Goal: Task Accomplishment & Management: Manage account settings

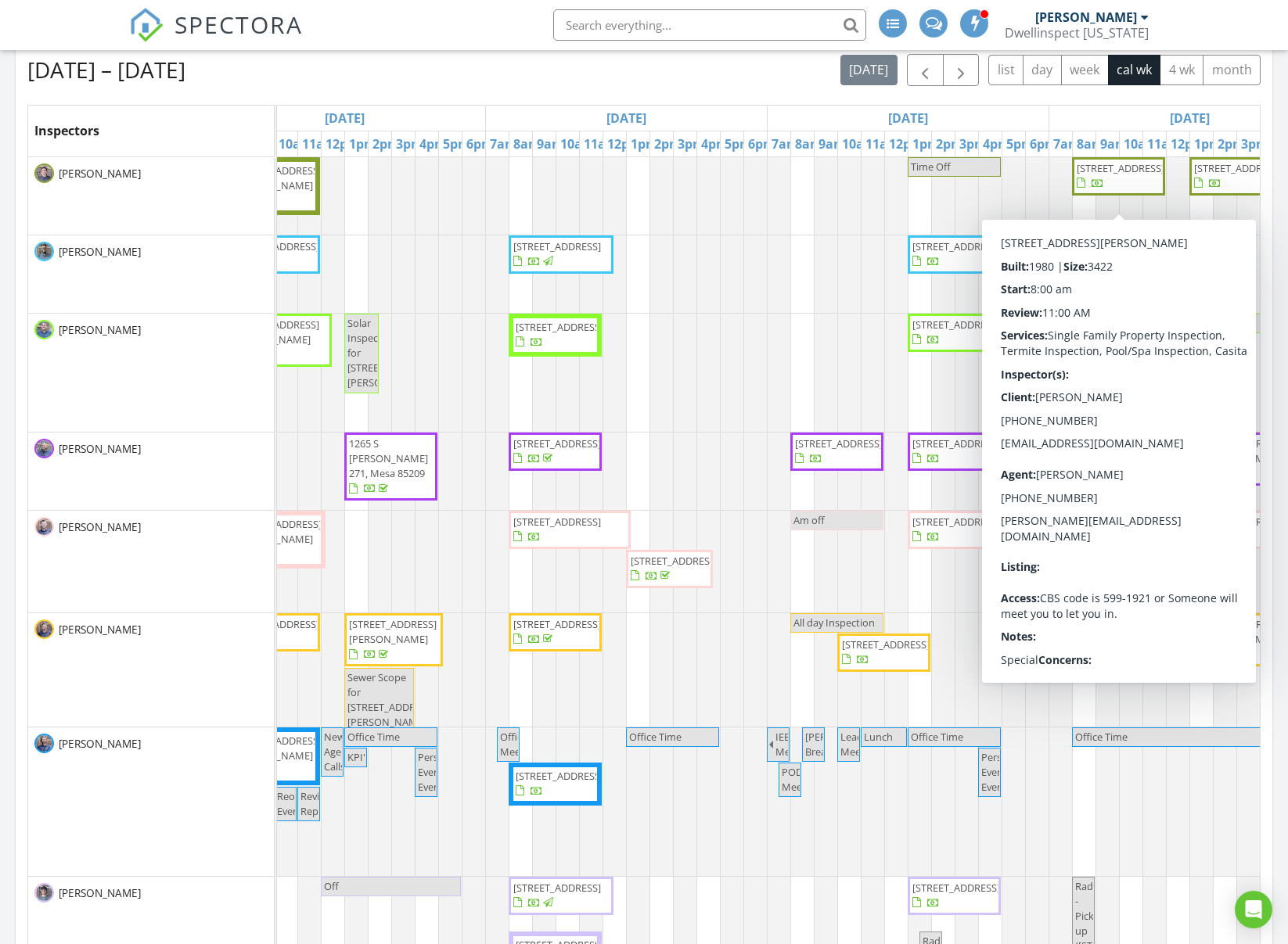
scroll to position [696, 0]
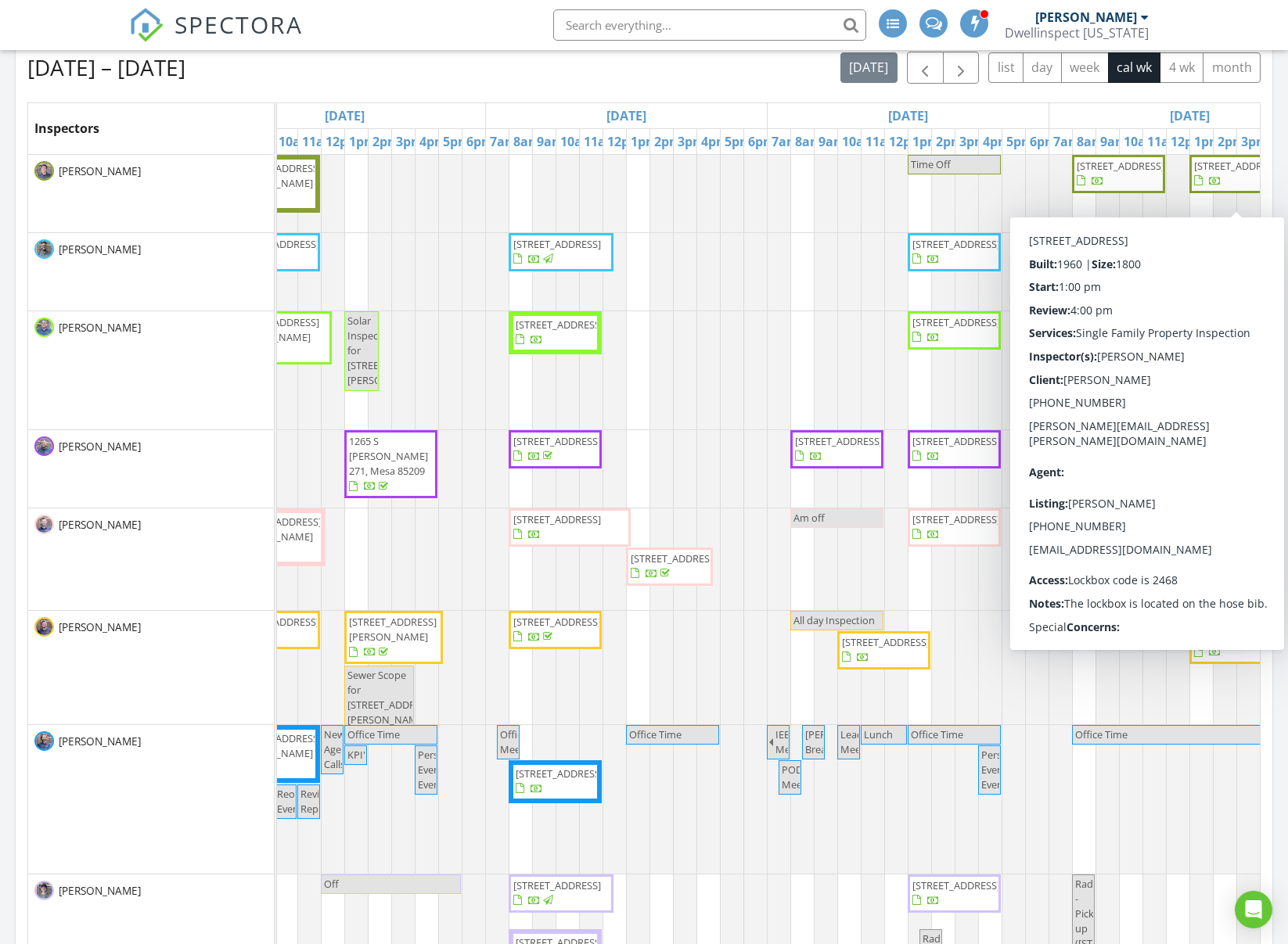
click at [771, 81] on div "Aug 24 – 30, 2025 today list day week cal wk 4 wk month" at bounding box center [644, 67] width 1234 height 32
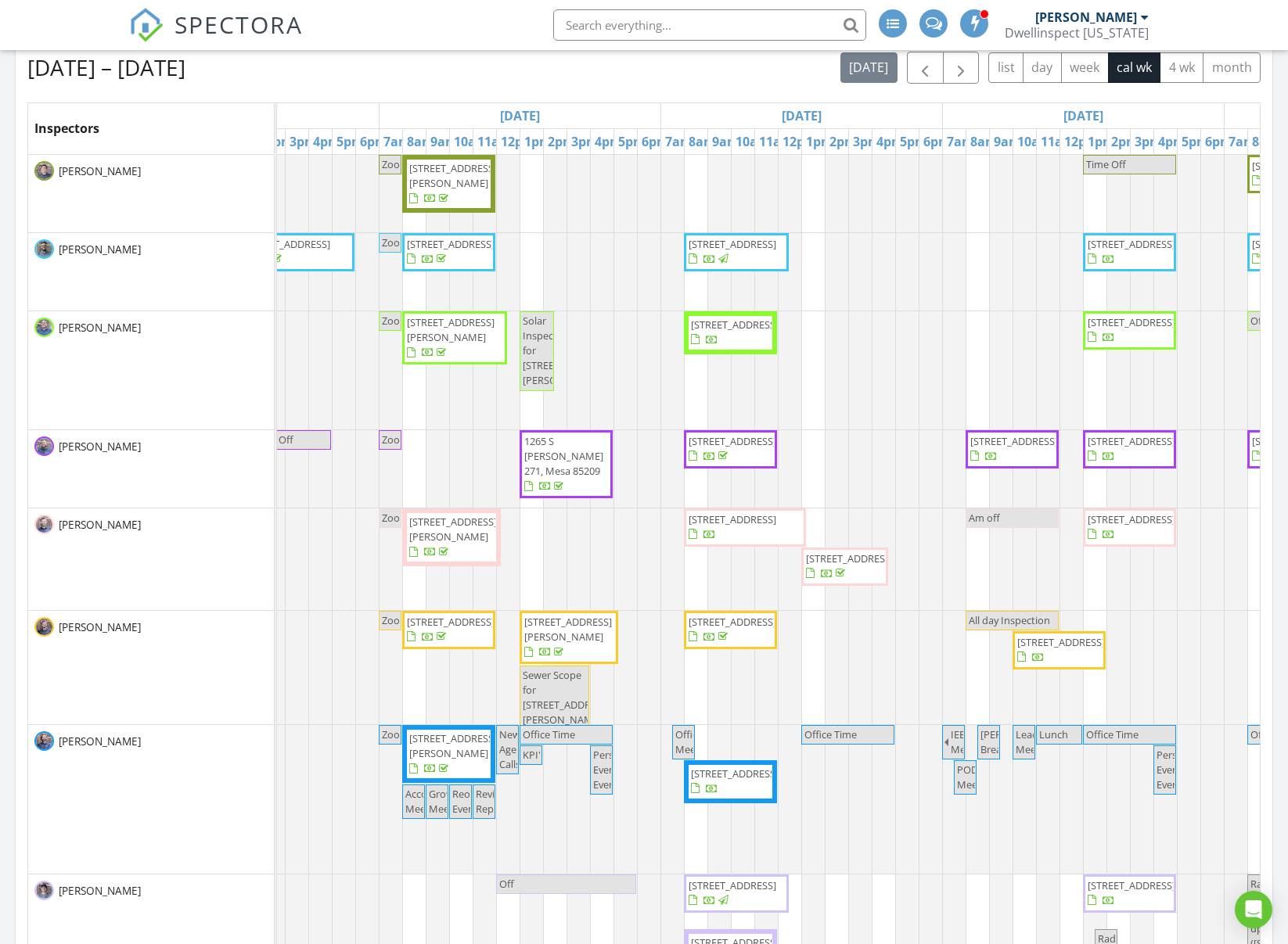
scroll to position [0, 0]
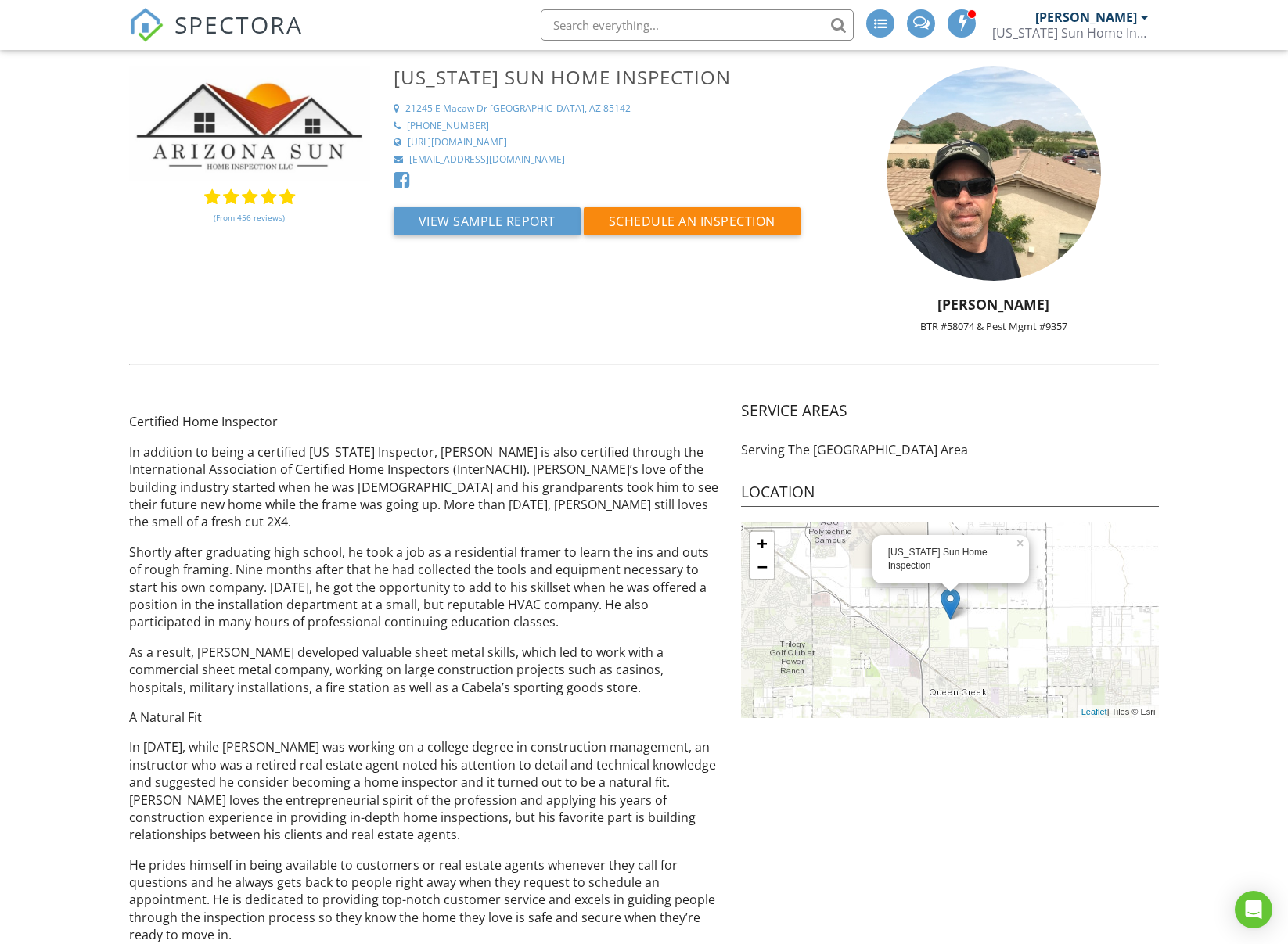
scroll to position [2, 0]
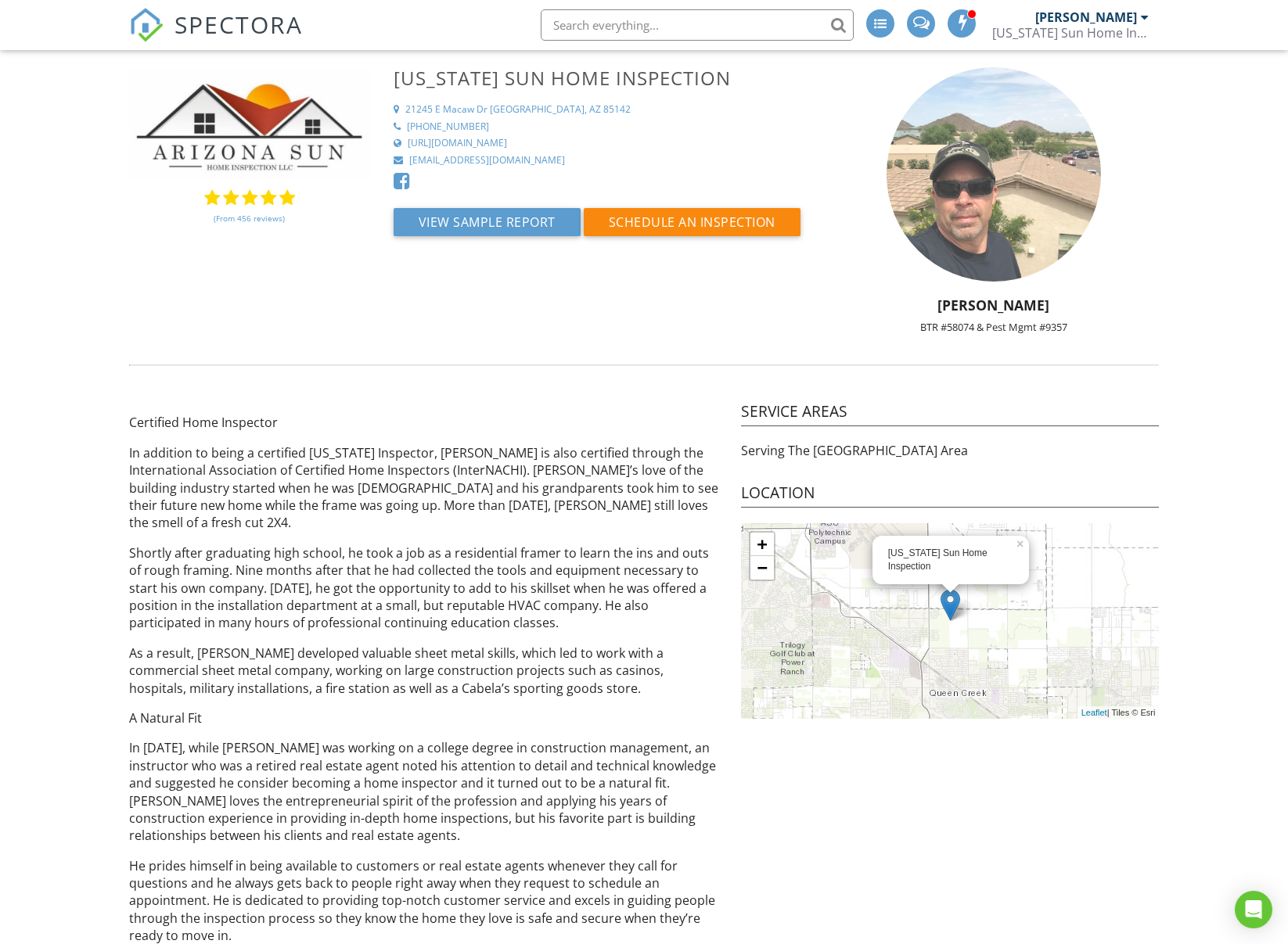
click at [1022, 138] on img at bounding box center [994, 174] width 215 height 215
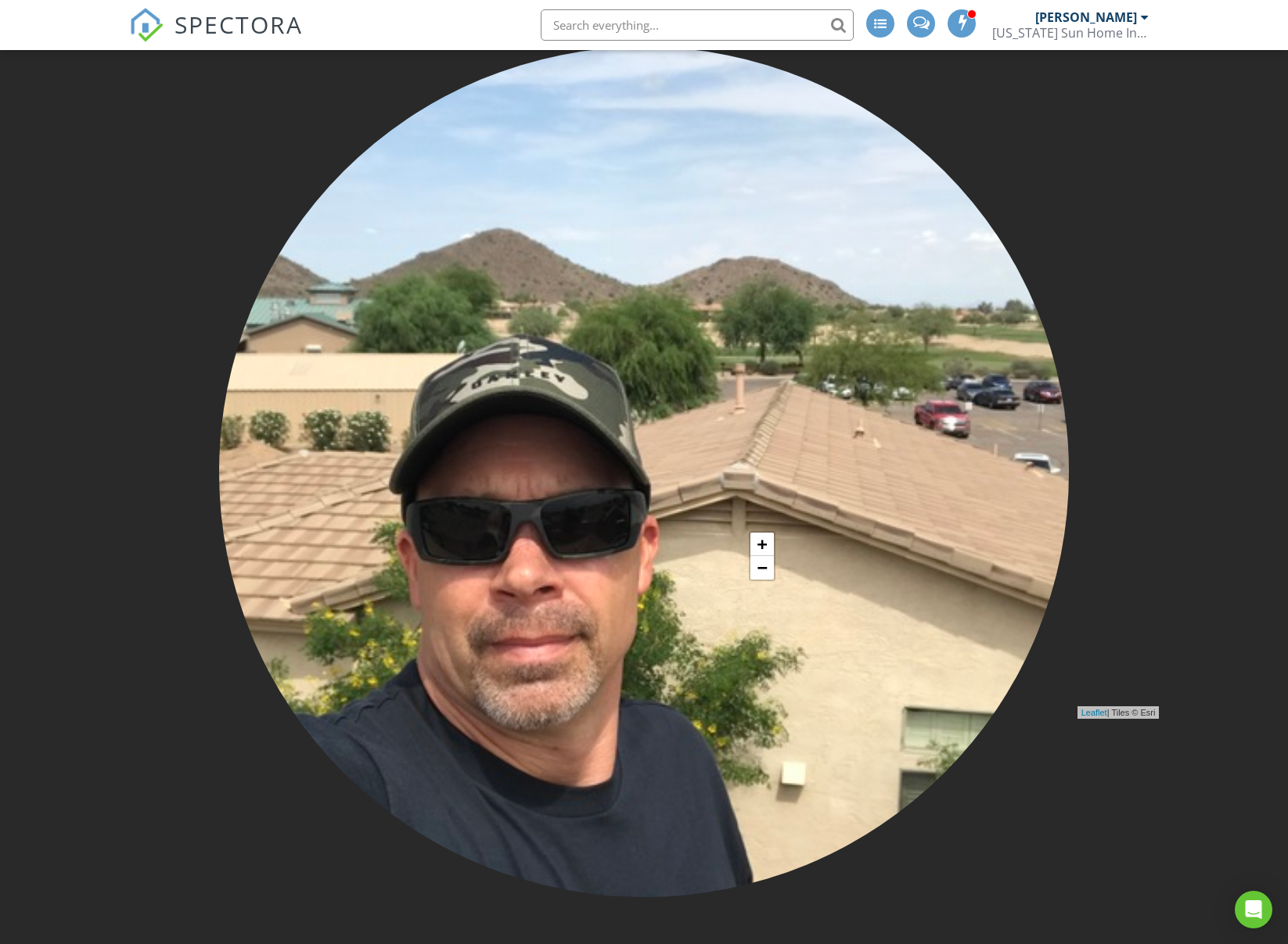
click at [1076, 118] on div at bounding box center [644, 472] width 1288 height 944
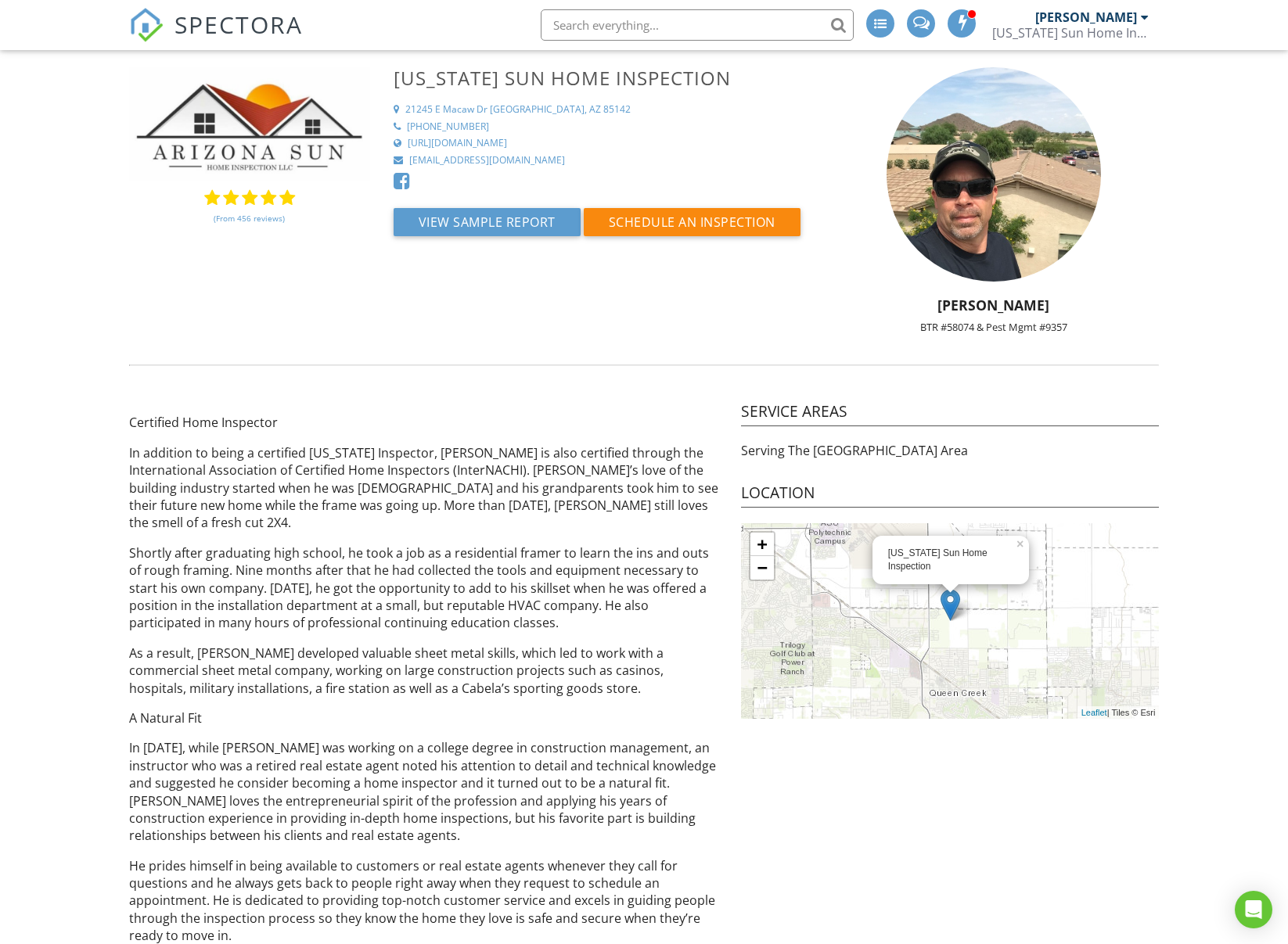
scroll to position [31, 0]
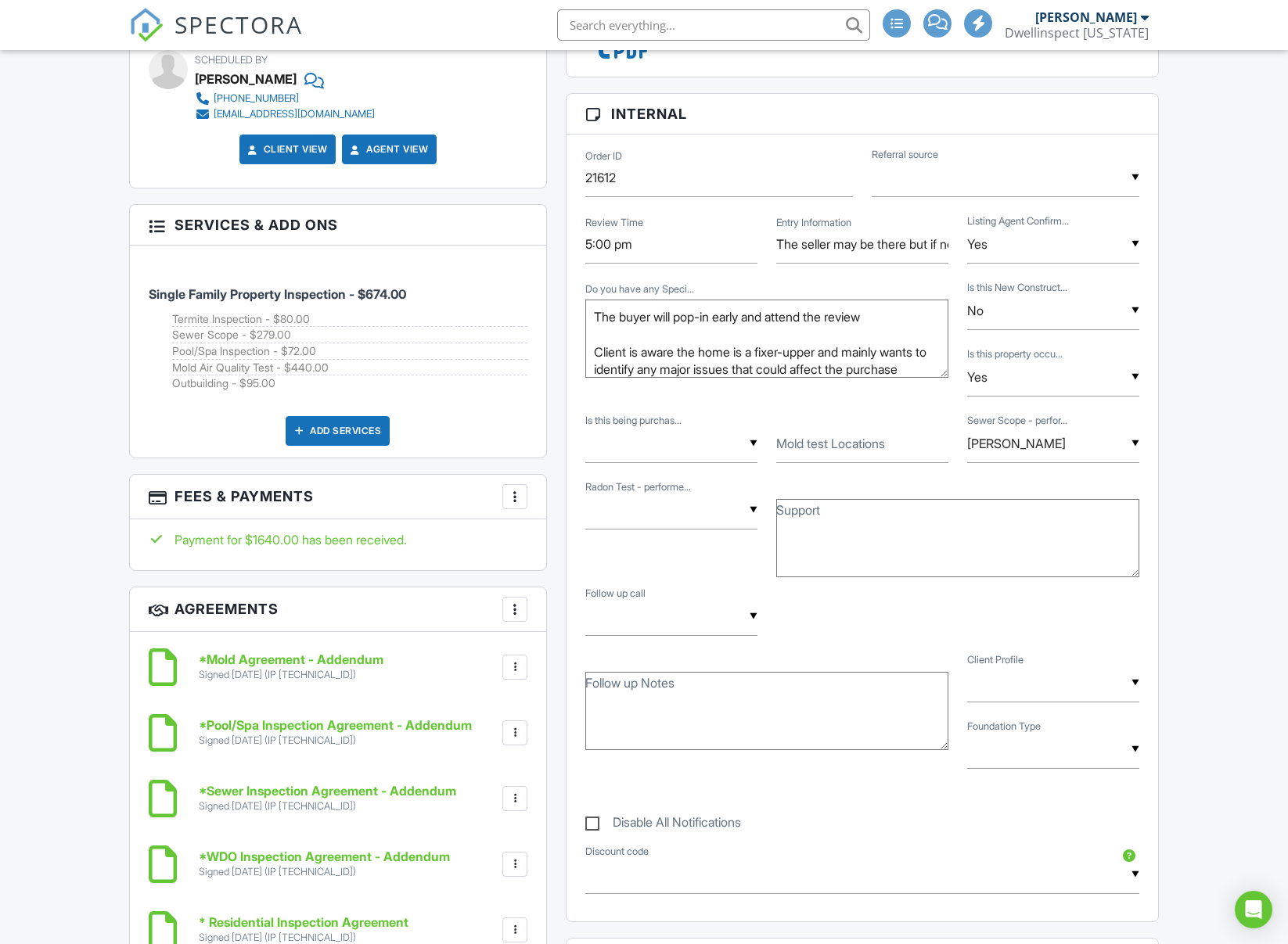
scroll to position [1088, 0]
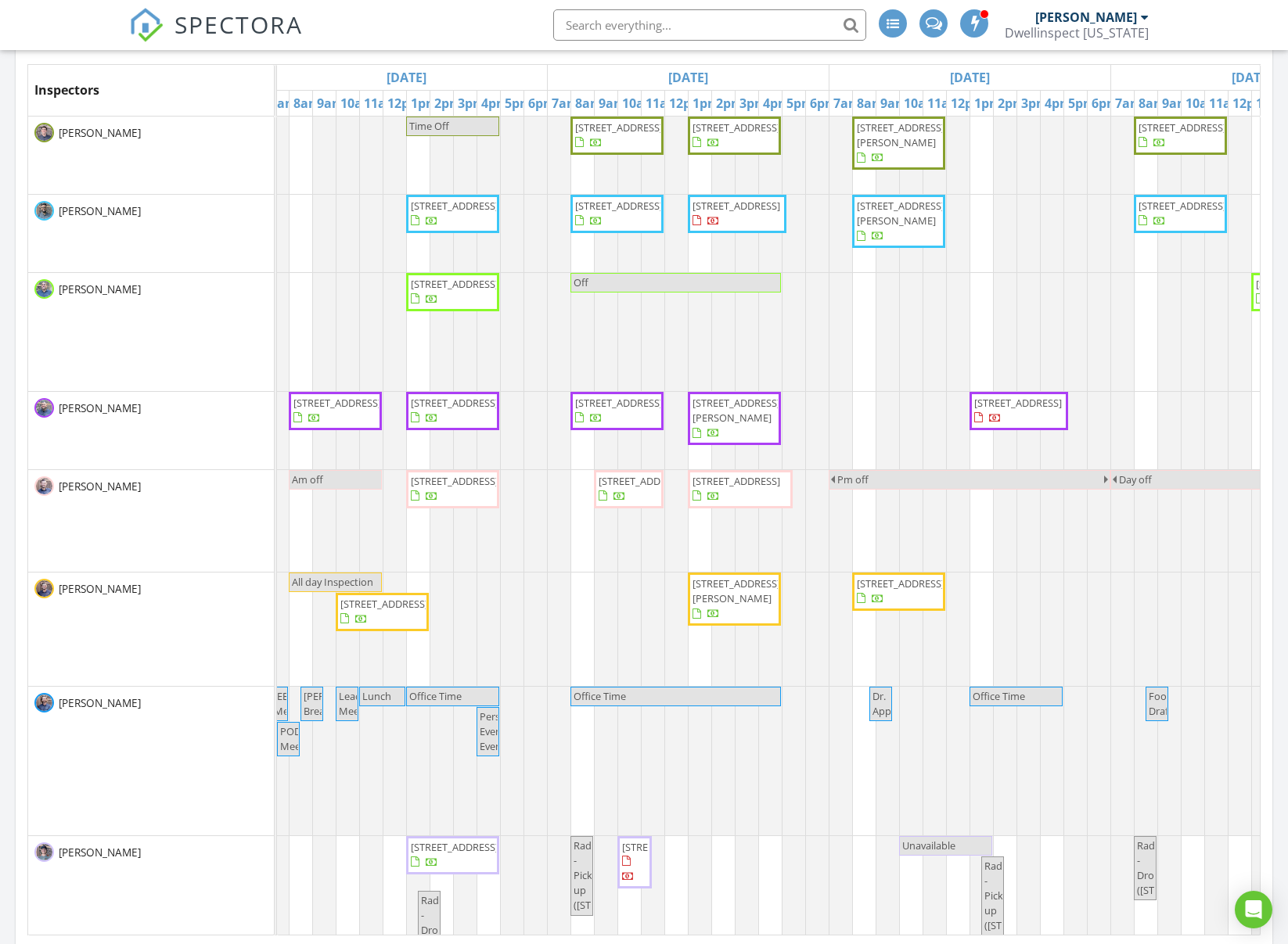
scroll to position [0, 829]
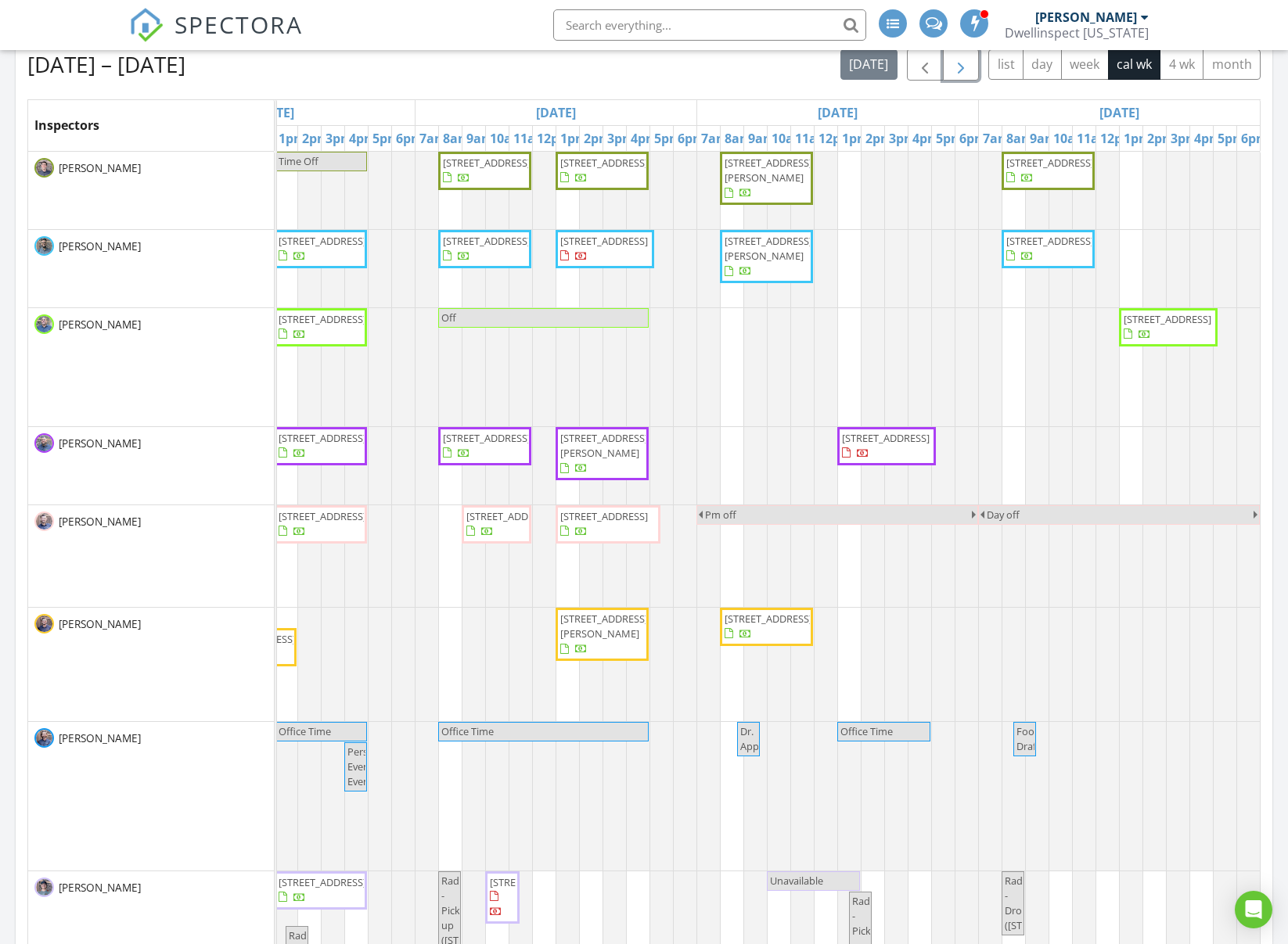
click at [961, 72] on span "button" at bounding box center [961, 65] width 19 height 19
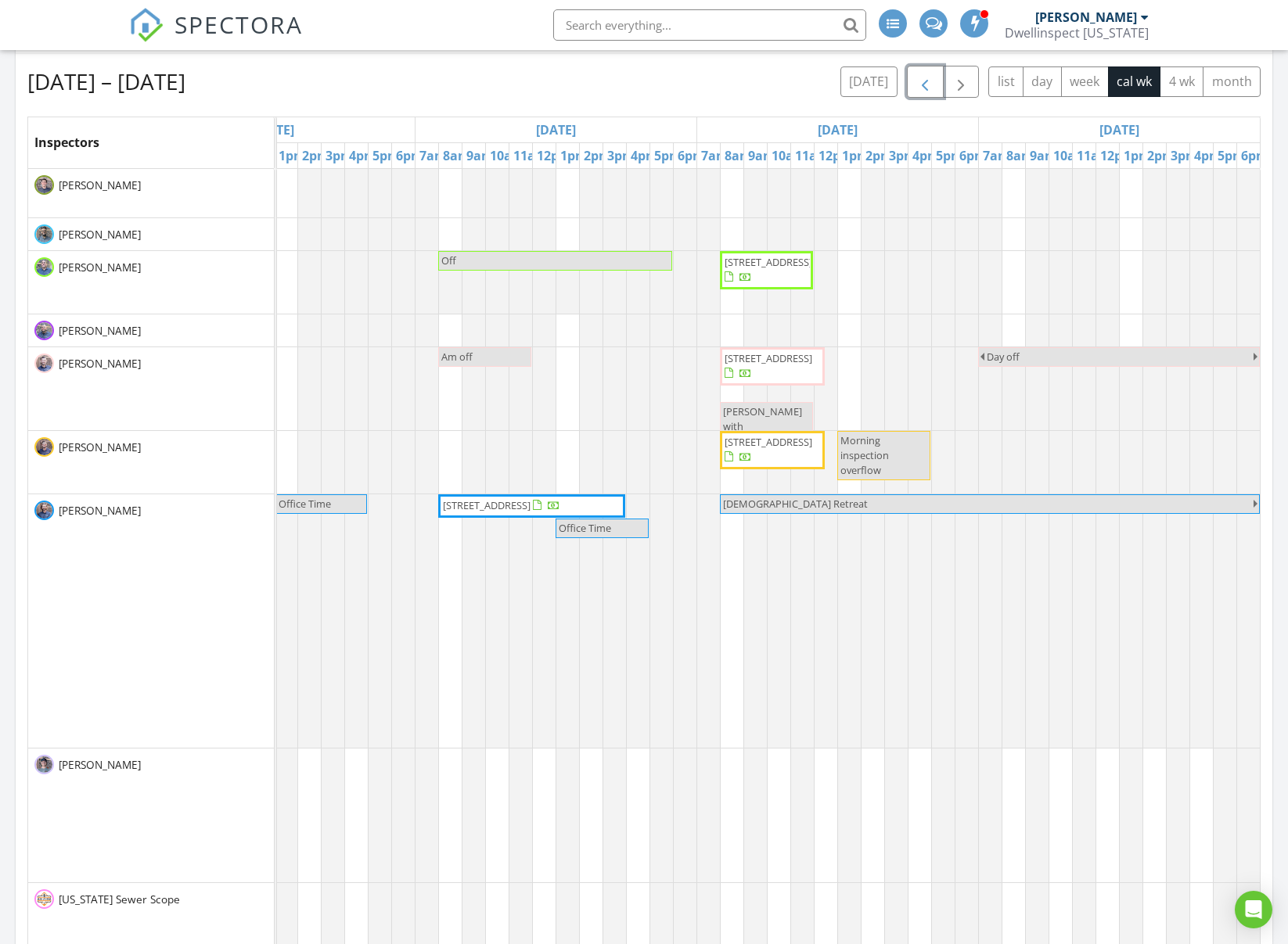
click at [923, 89] on span "button" at bounding box center [924, 81] width 19 height 19
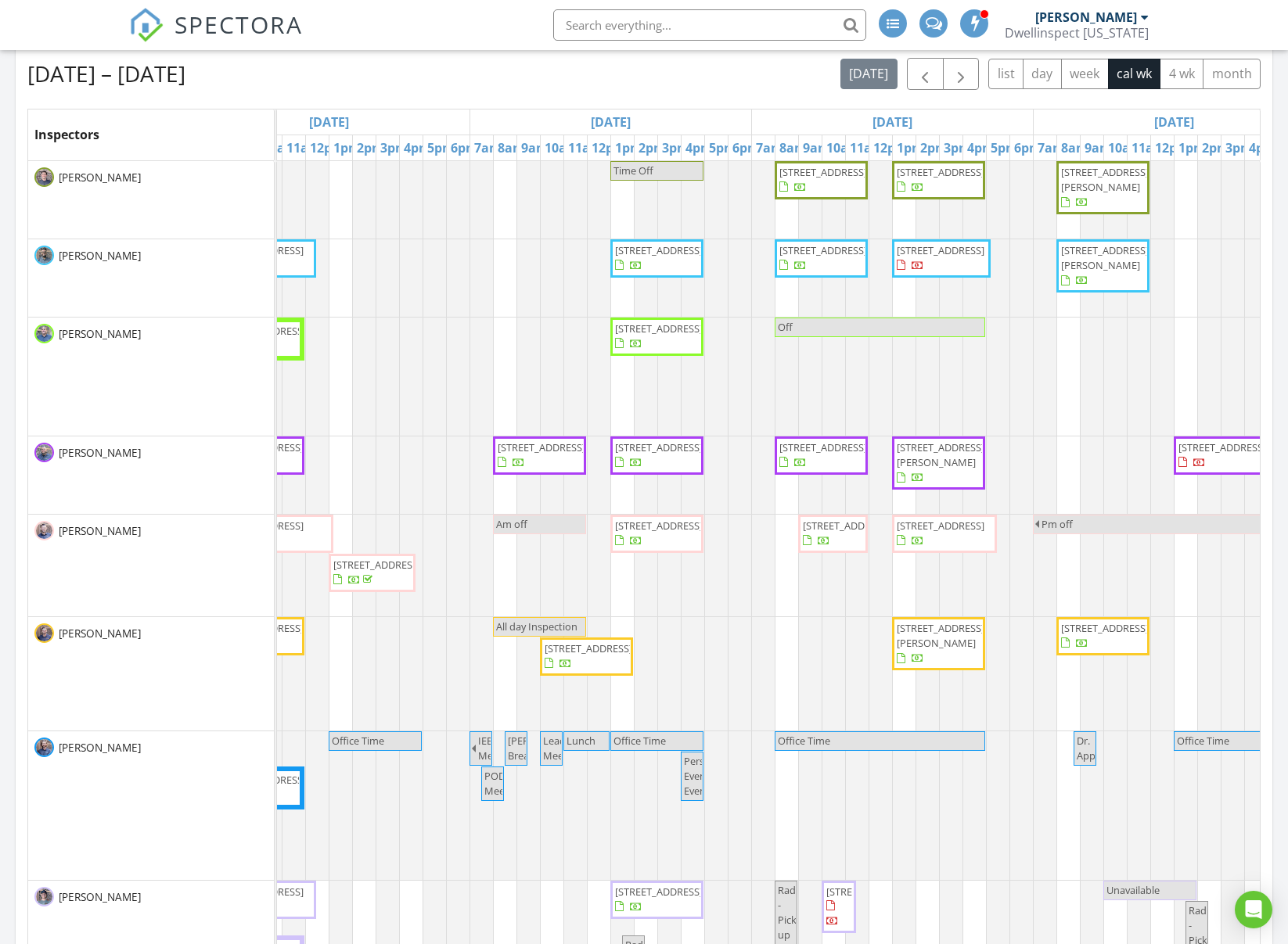
scroll to position [0, 650]
click at [623, 80] on div "Aug 24 – 30, 2025 today list day week cal wk 4 wk month" at bounding box center [644, 73] width 1234 height 32
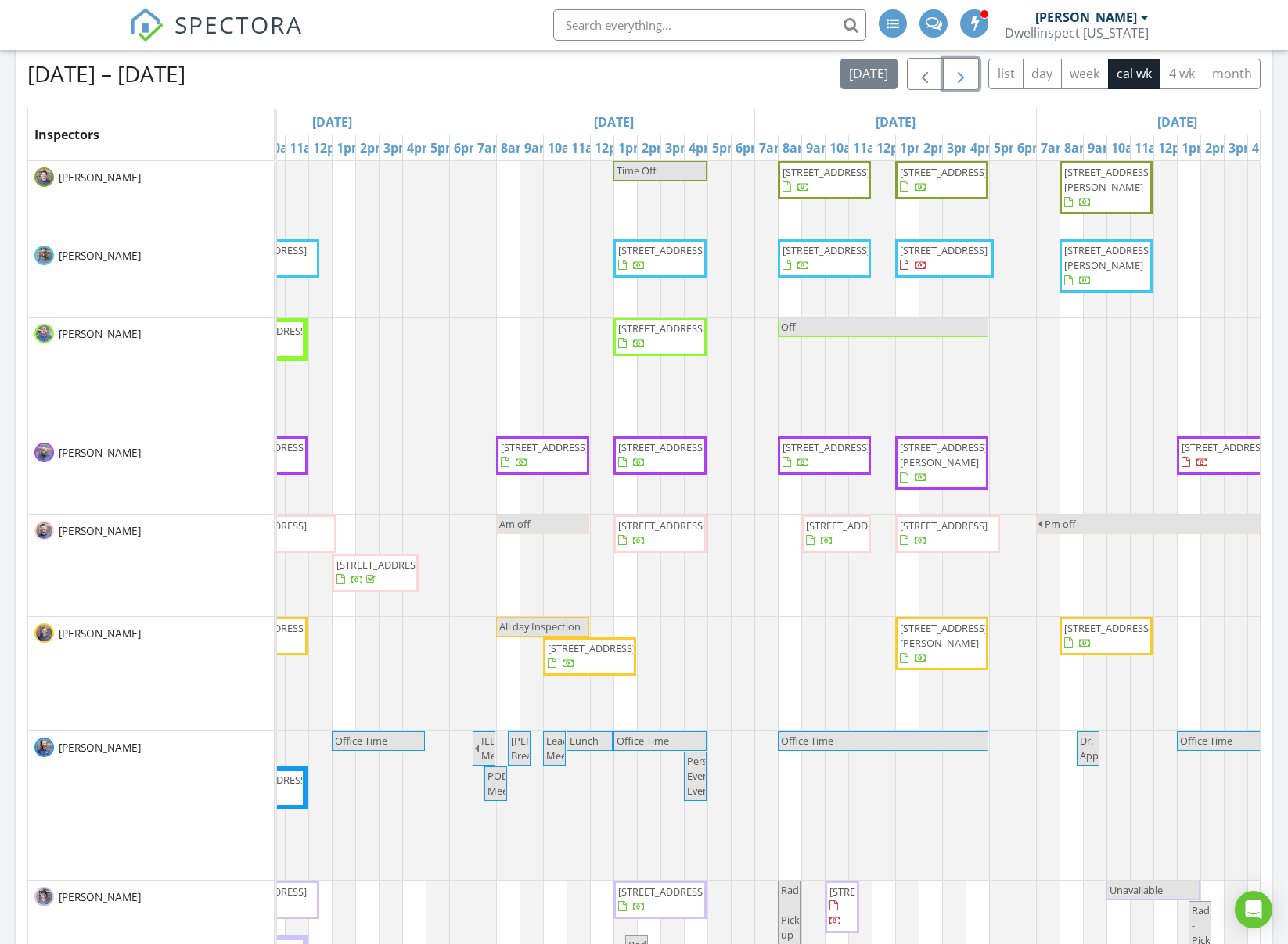
click at [960, 72] on span "button" at bounding box center [961, 74] width 19 height 19
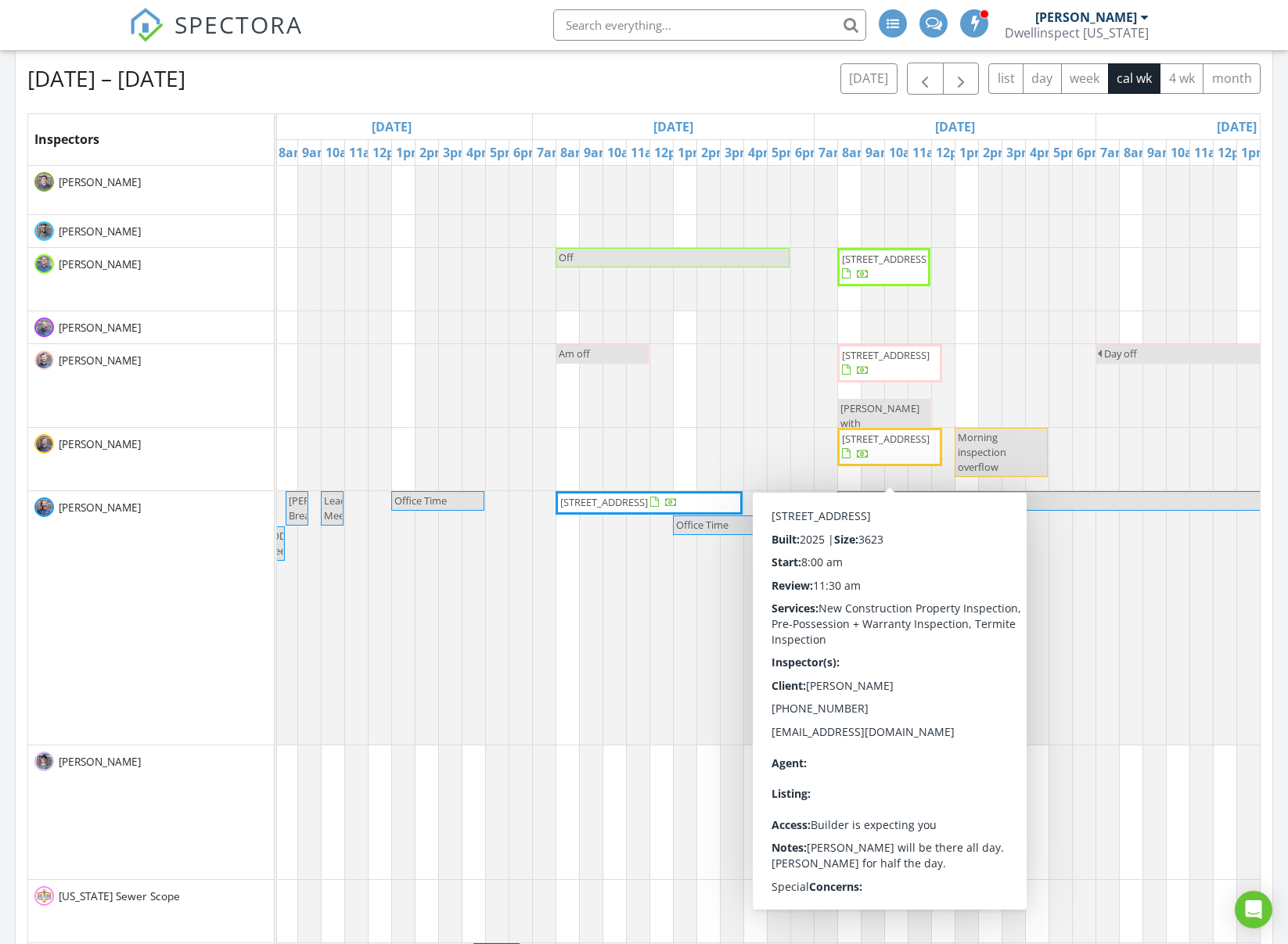
scroll to position [683, 0]
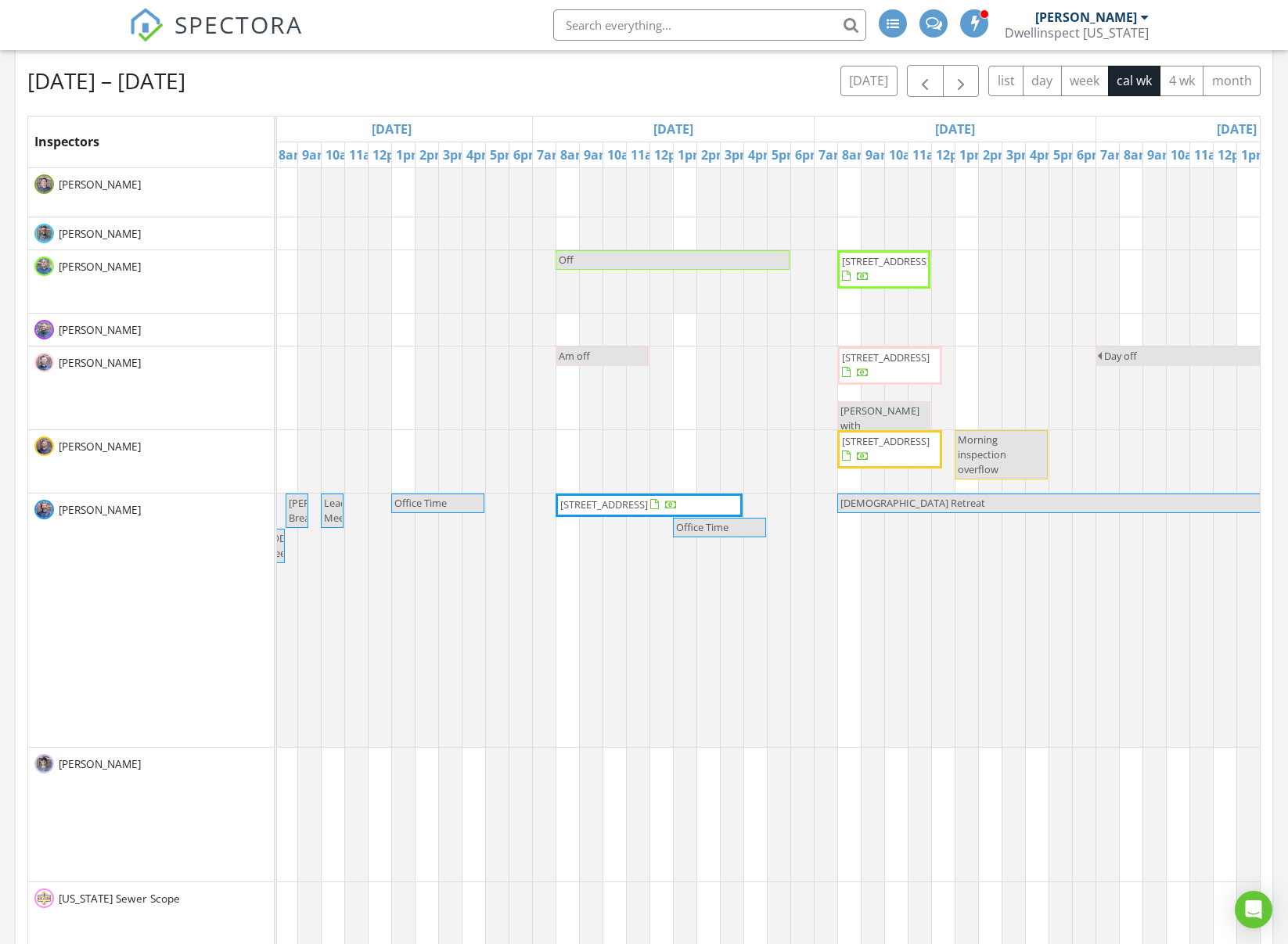
click at [871, 411] on span "Zach with Jerame" at bounding box center [880, 425] width 79 height 44
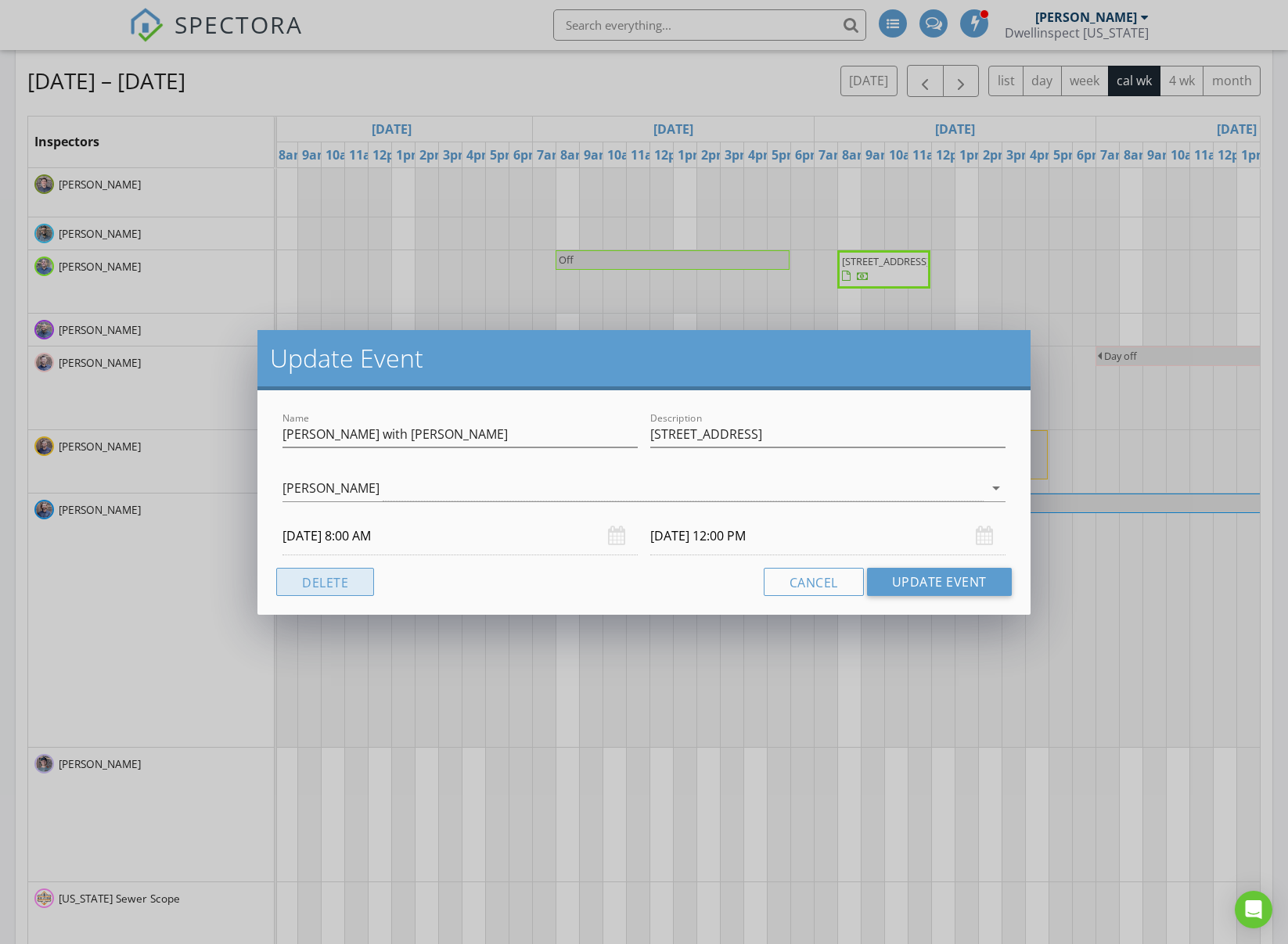
click at [345, 584] on button "Delete" at bounding box center [325, 582] width 98 height 28
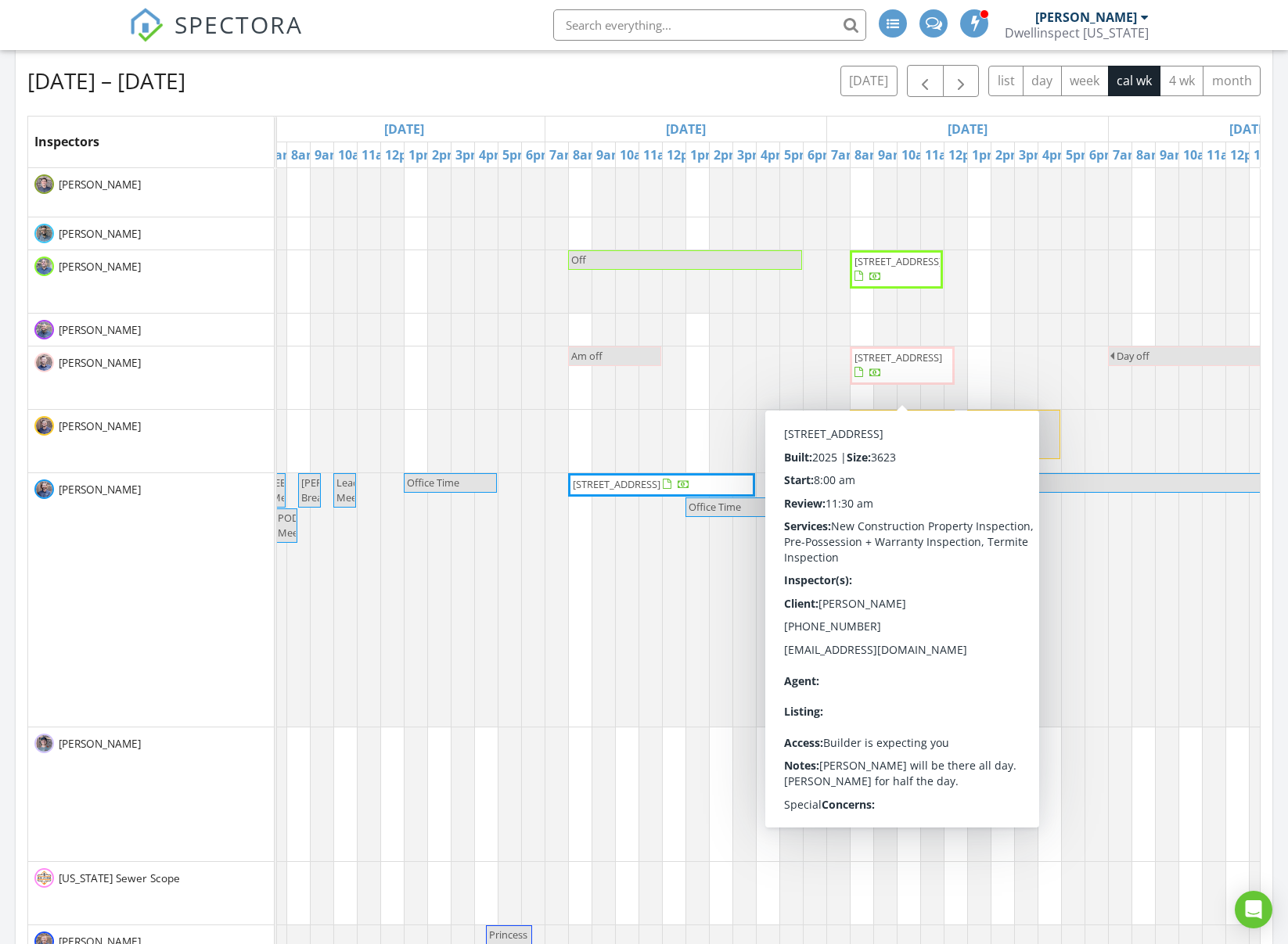
scroll to position [0, 857]
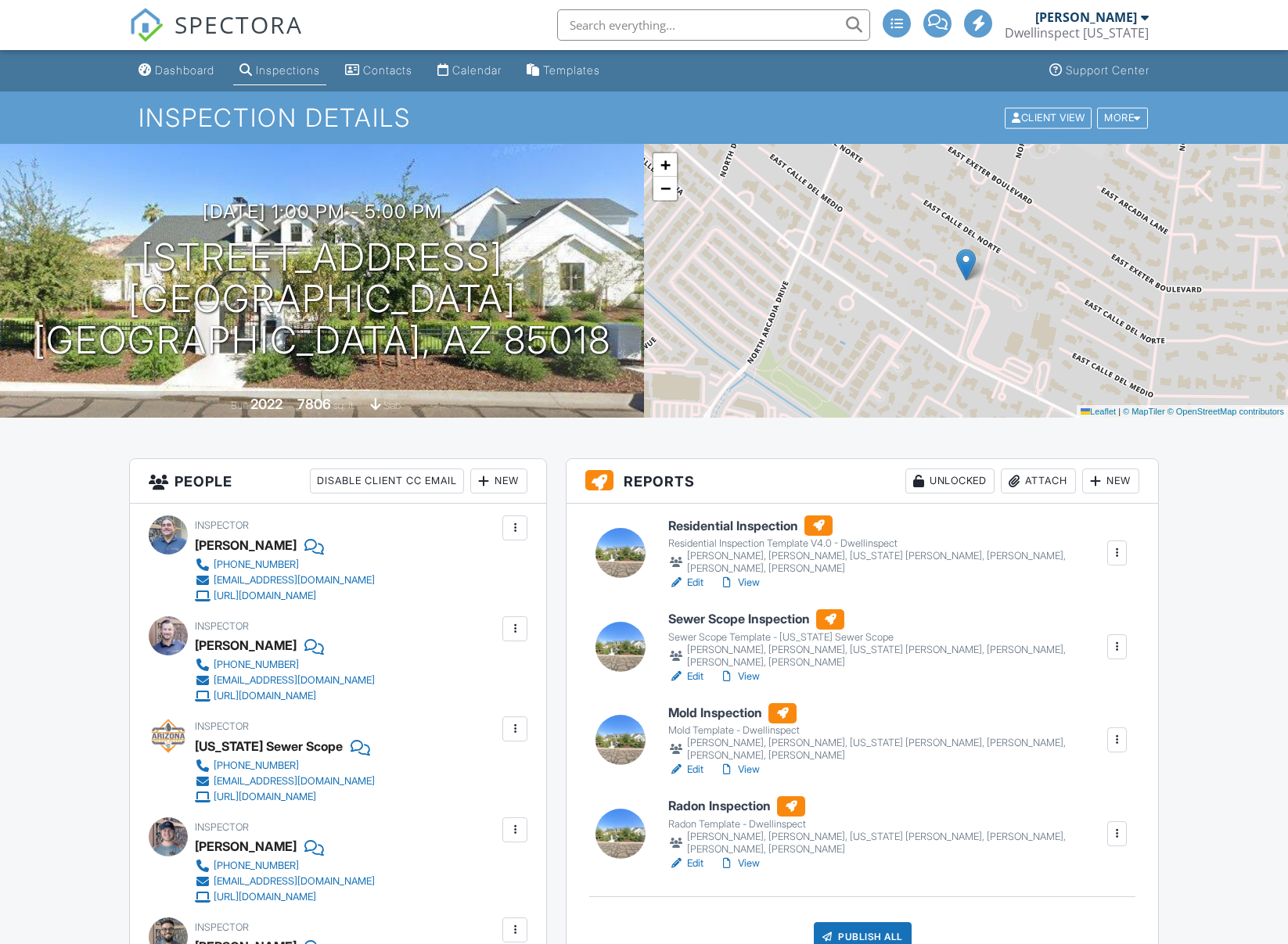
scroll to position [103, 0]
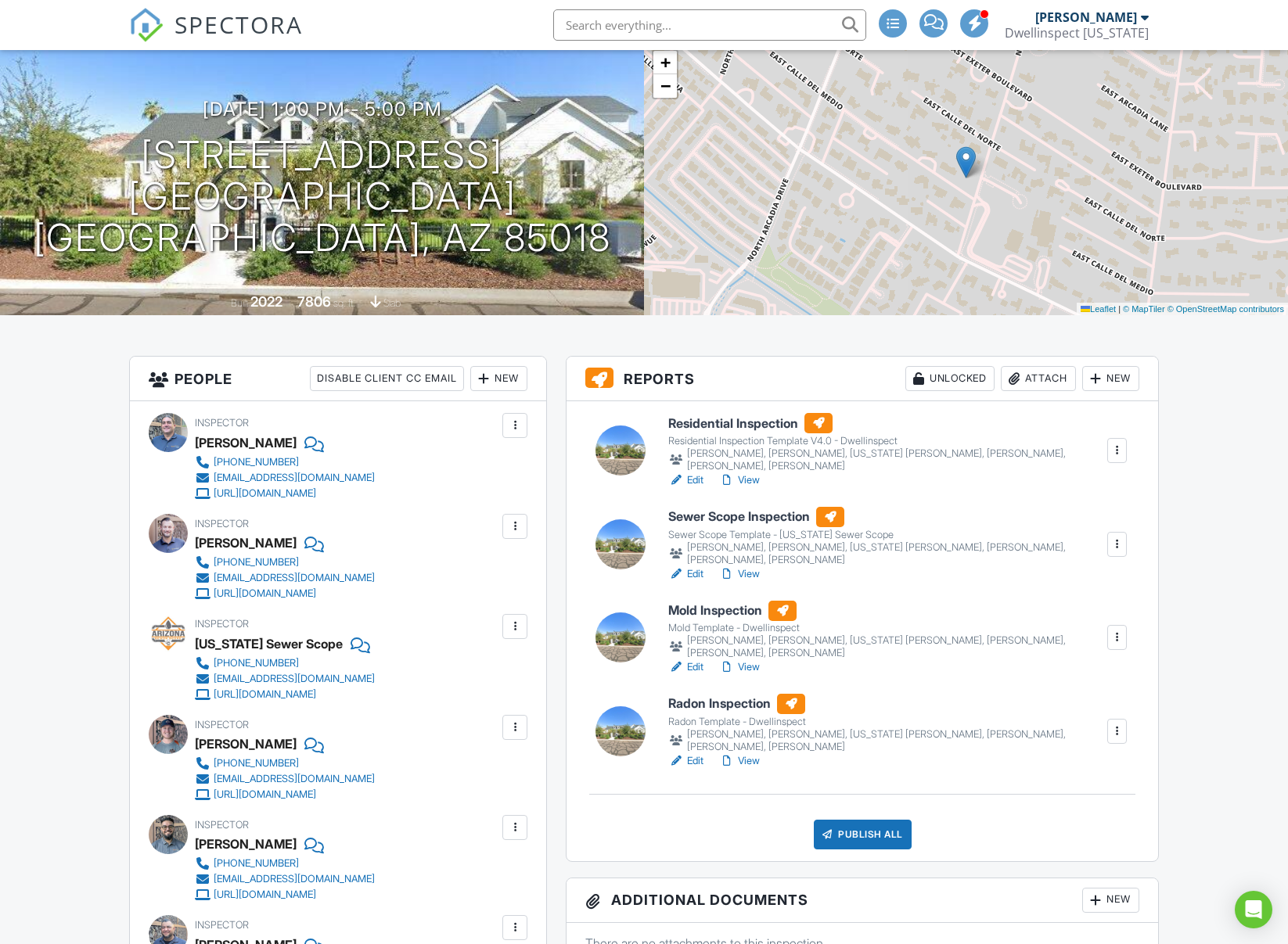
click at [513, 429] on div at bounding box center [515, 425] width 16 height 16
drag, startPoint x: 565, startPoint y: 465, endPoint x: 556, endPoint y: 484, distance: 21.0
click at [513, 531] on div at bounding box center [515, 526] width 16 height 16
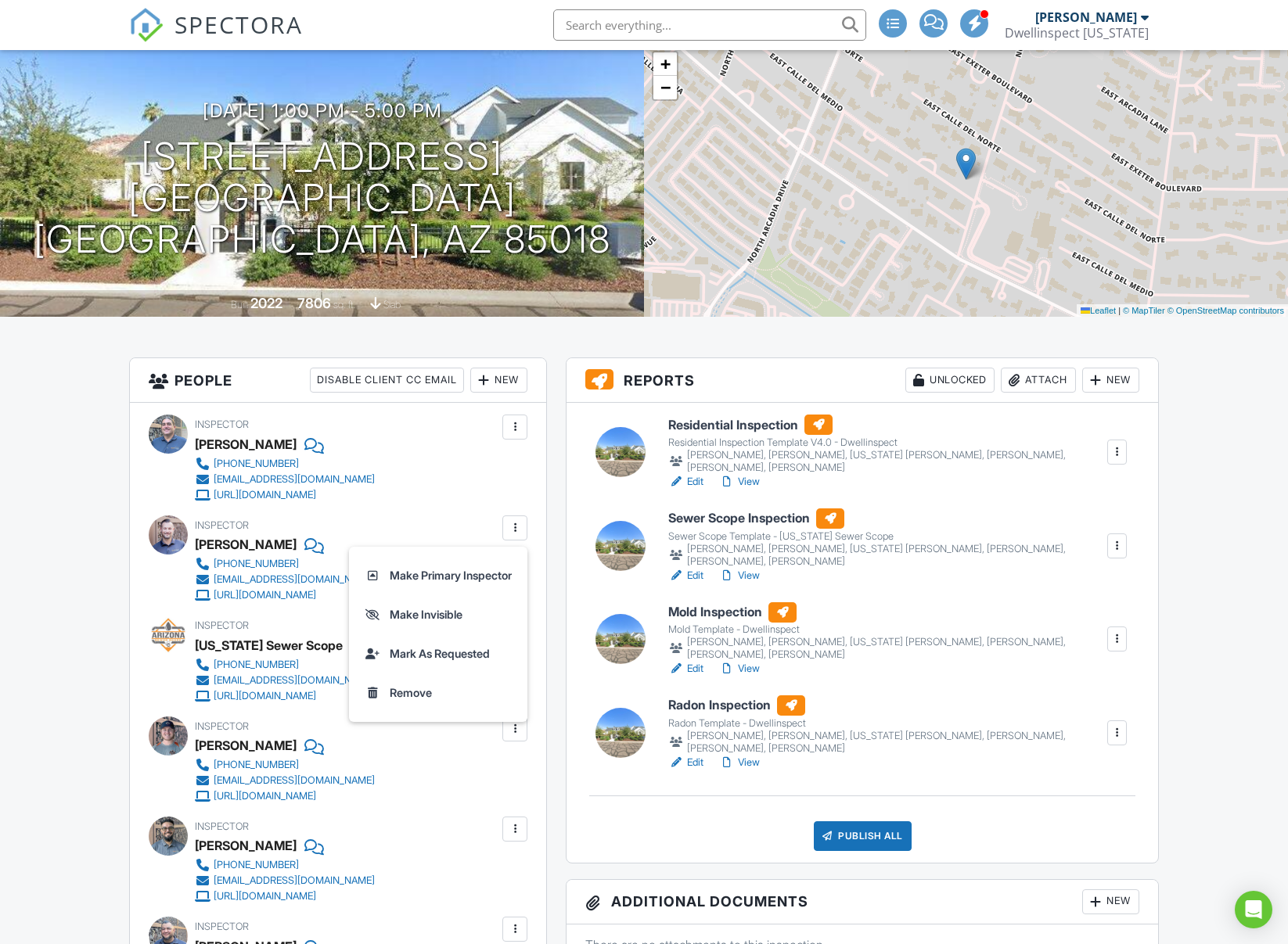
click at [519, 433] on div at bounding box center [515, 427] width 16 height 16
click at [518, 530] on div at bounding box center [515, 528] width 16 height 16
click at [467, 573] on li "Make Primary Inspector" at bounding box center [438, 576] width 160 height 39
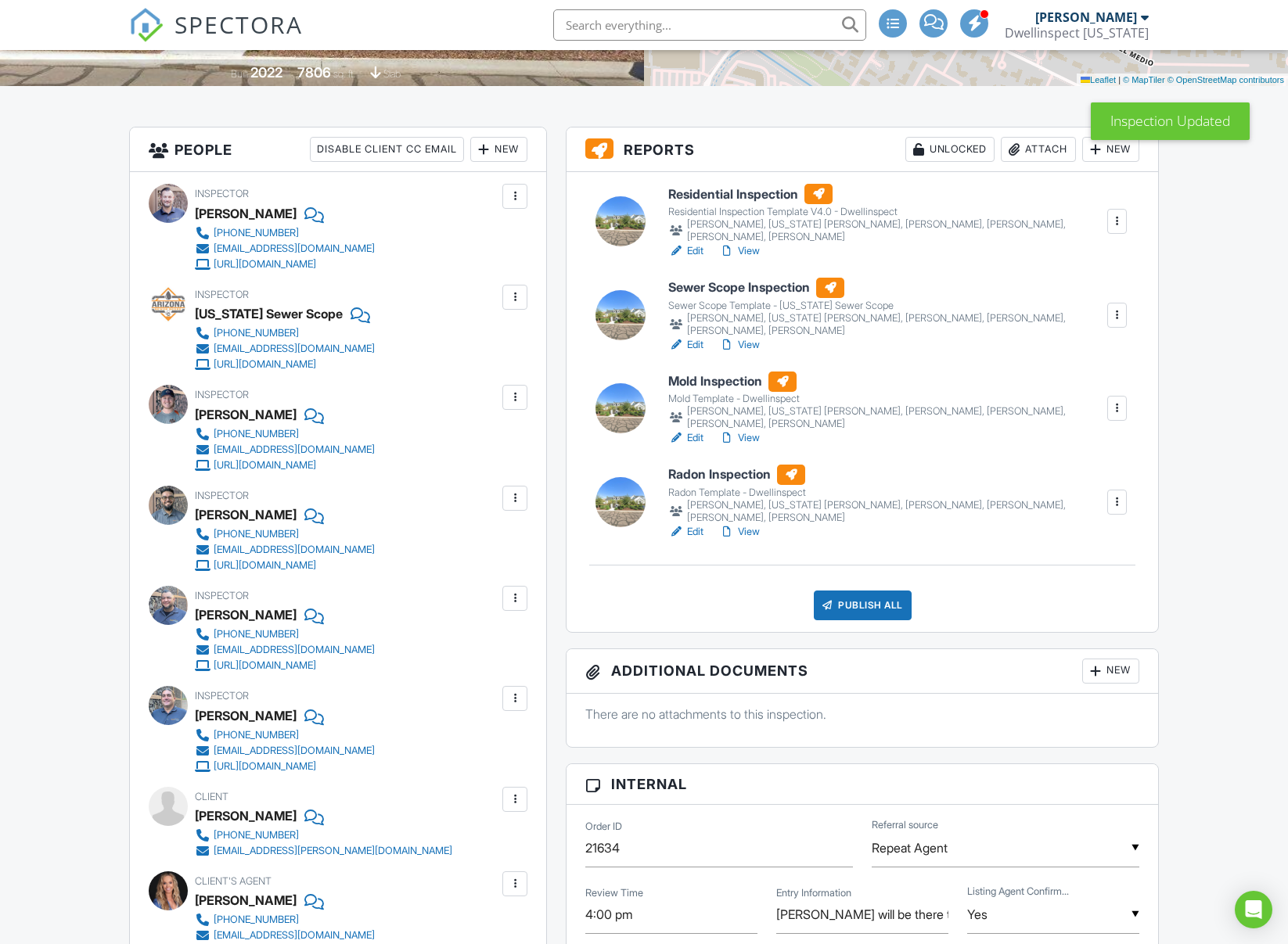
scroll to position [333, 0]
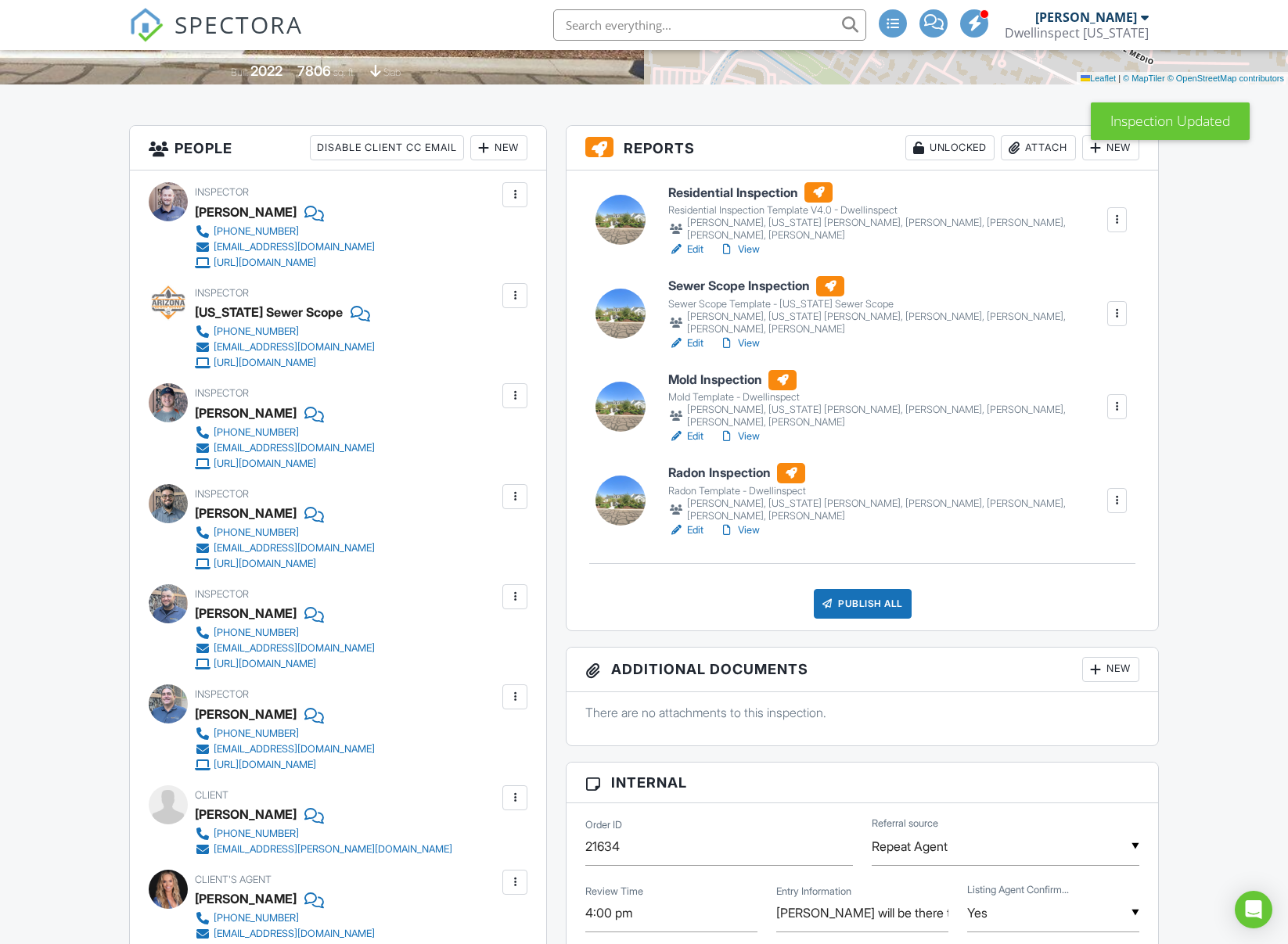
click at [517, 702] on div at bounding box center [515, 696] width 16 height 16
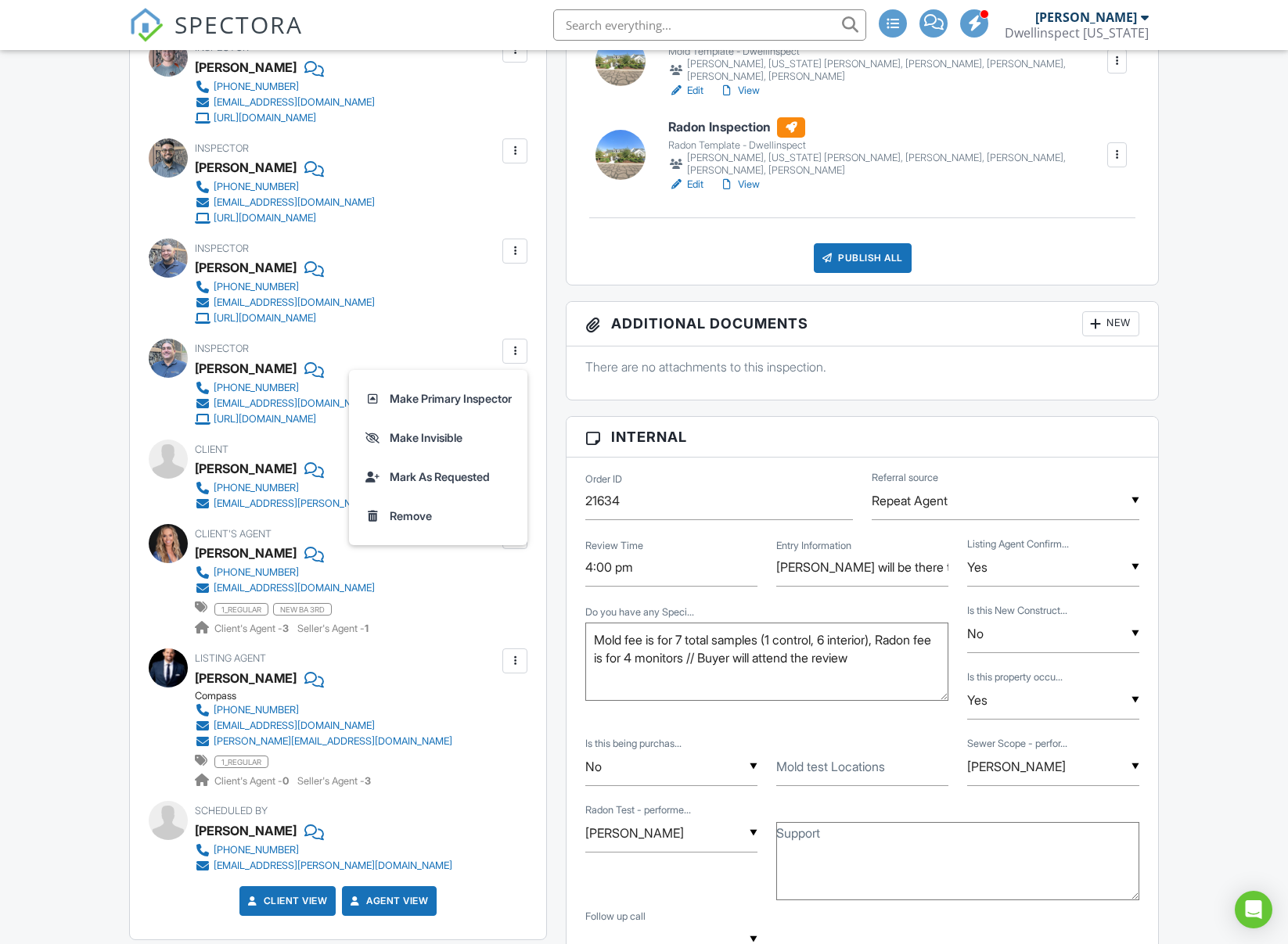
scroll to position [479, 0]
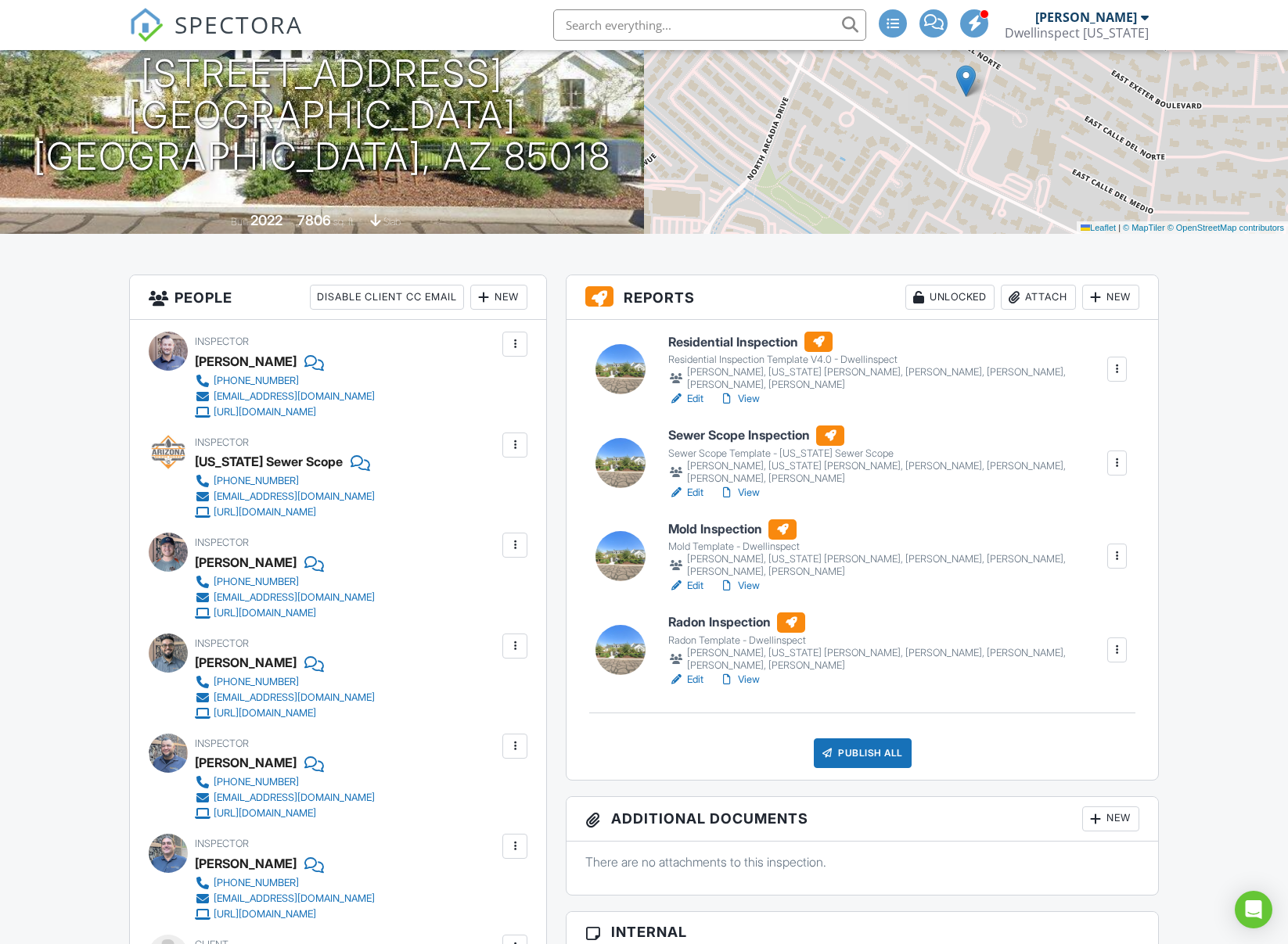
scroll to position [183, 0]
